Goal: Information Seeking & Learning: Learn about a topic

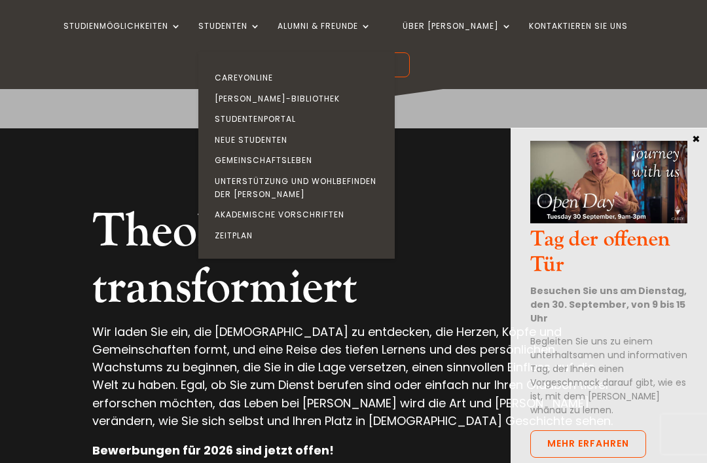
click at [444, 309] on h2 "Theologie, die transformiert" at bounding box center [353, 263] width 522 height 120
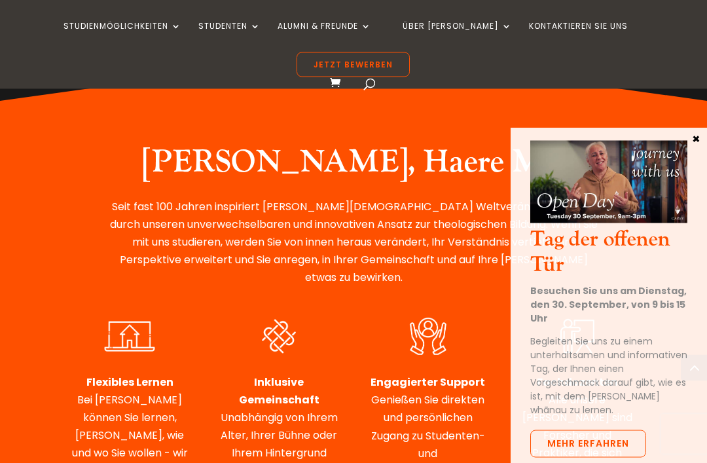
click at [698, 137] on button "×" at bounding box center [695, 138] width 13 height 12
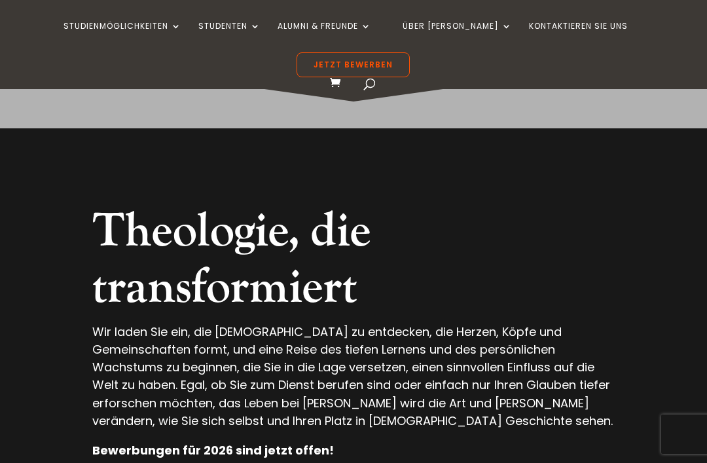
click at [132, 20] on div "STUDIENMÖGLICHKEITEN ZERTIFIKAT IN CHRISTLICHER FÜHRUNG (MICRO-CREDENTIAL) PAUS…" at bounding box center [353, 44] width 666 height 89
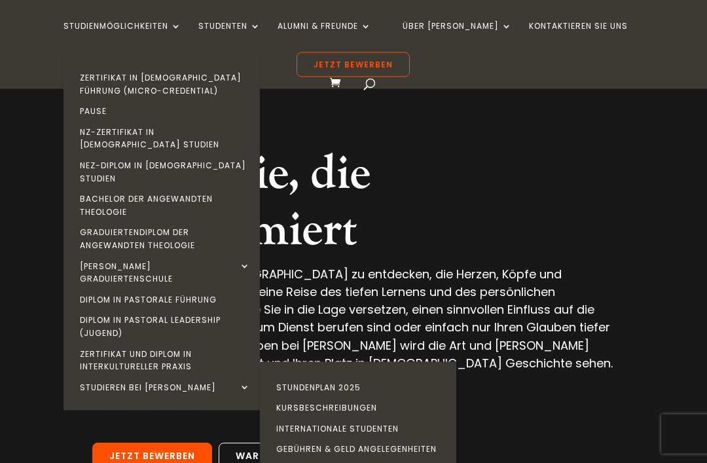
scroll to position [58, 0]
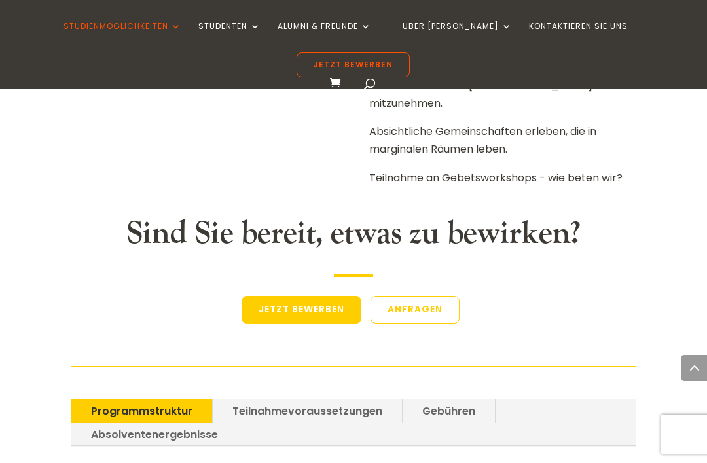
scroll to position [2942, 0]
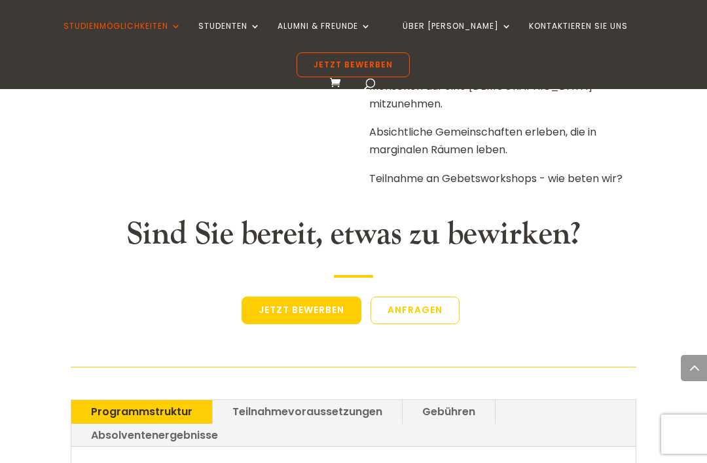
click at [451, 400] on link "Gebühren" at bounding box center [448, 411] width 92 height 23
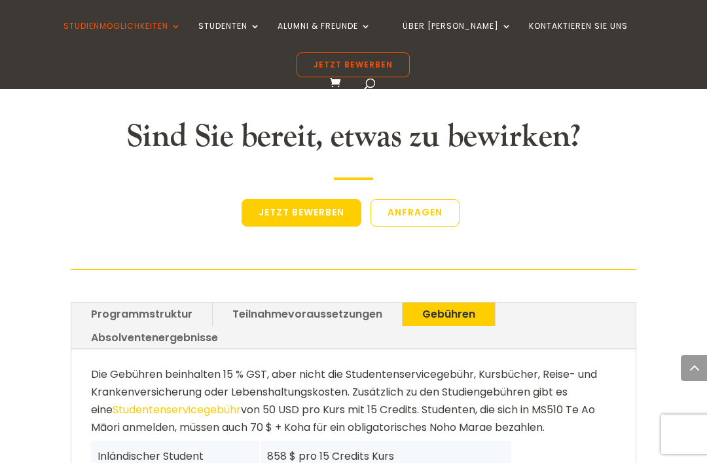
scroll to position [3036, 0]
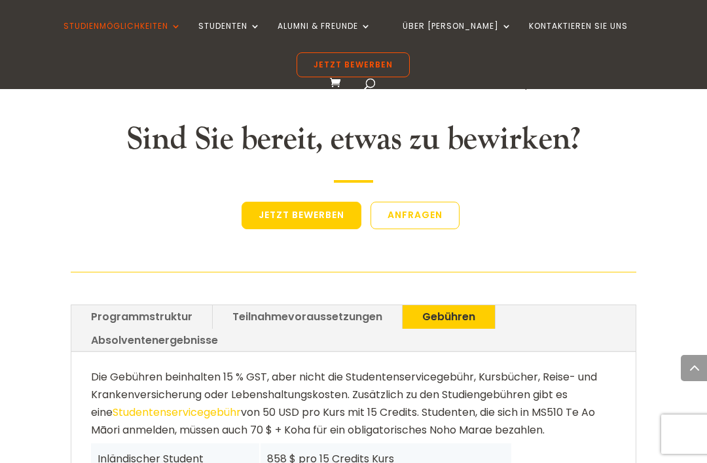
click at [344, 305] on ul "Programmstruktur Teilnahmevoraussetzungen Gebühren Absolventenergebnisse" at bounding box center [353, 328] width 564 height 46
click at [357, 305] on link "Teilnahmevoraussetzungen" at bounding box center [307, 316] width 189 height 23
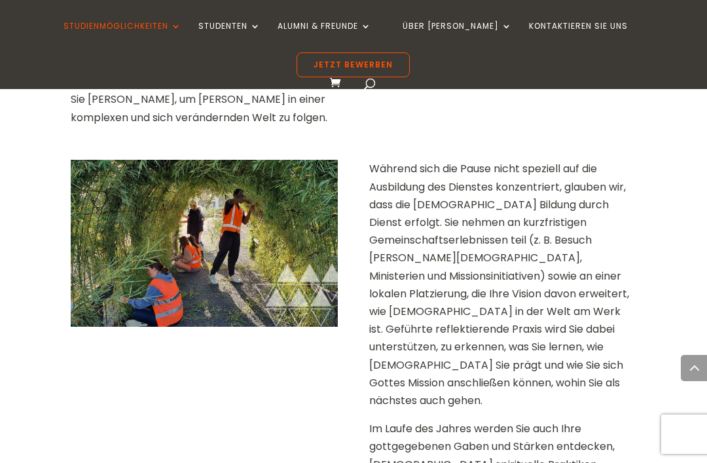
scroll to position [1338, 0]
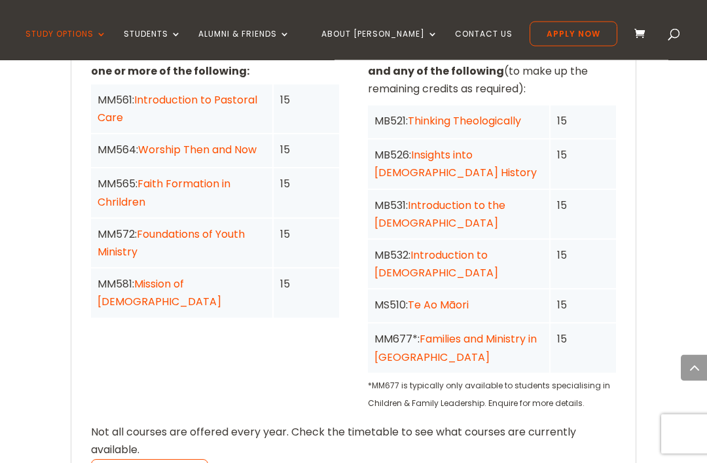
scroll to position [1322, 0]
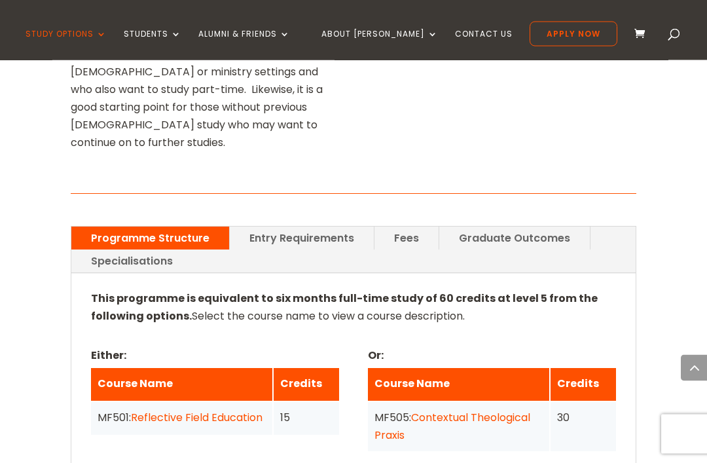
click at [315, 227] on link "Entry Requirements" at bounding box center [302, 238] width 144 height 23
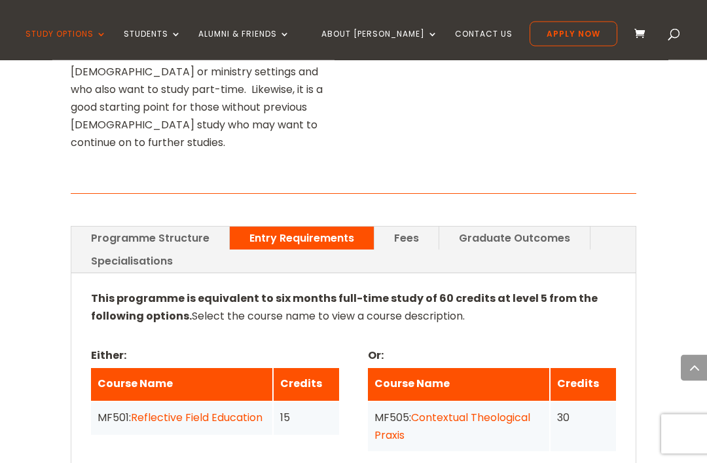
scroll to position [913, 0]
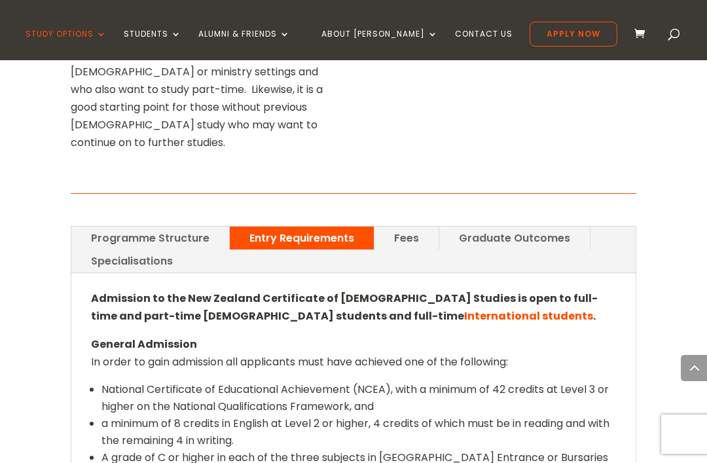
click at [406, 226] on link "Fees" at bounding box center [406, 237] width 64 height 23
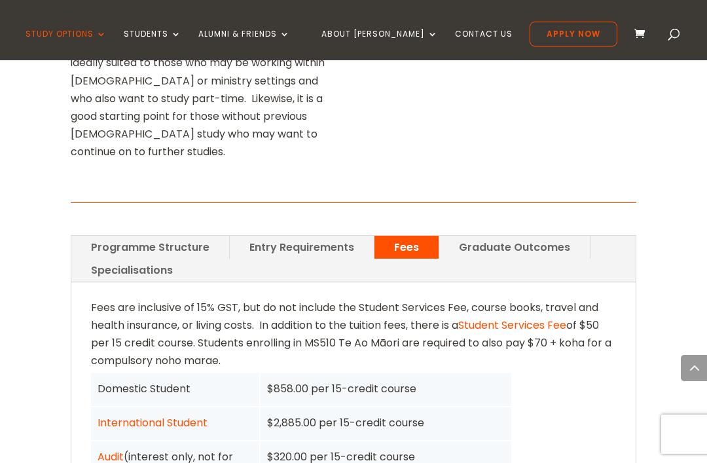
scroll to position [902, 0]
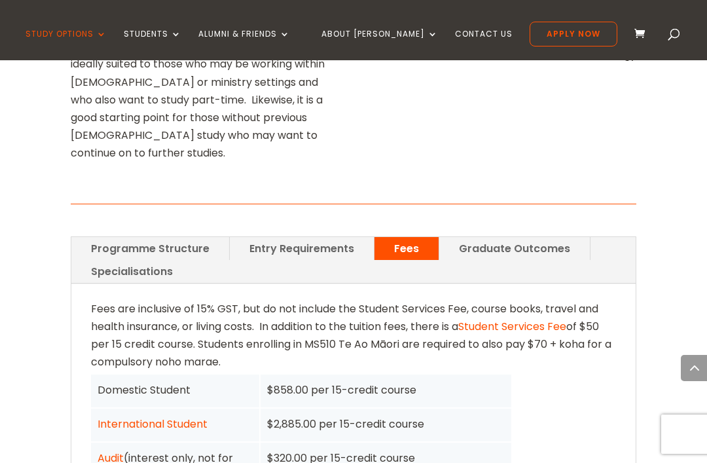
click at [489, 237] on link "Graduate Outcomes" at bounding box center [514, 248] width 151 height 23
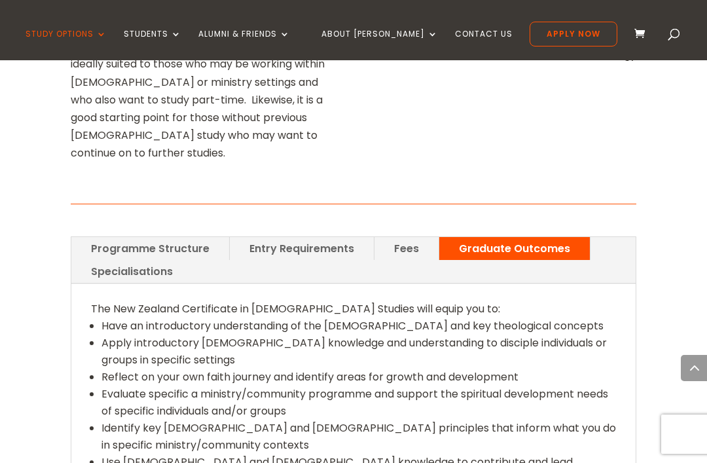
click at [173, 237] on link "Programme Structure" at bounding box center [150, 248] width 158 height 23
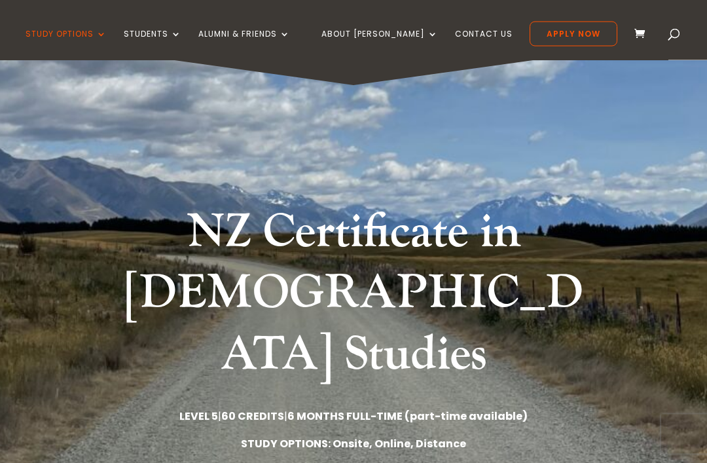
scroll to position [0, 0]
